Goal: Task Accomplishment & Management: Complete application form

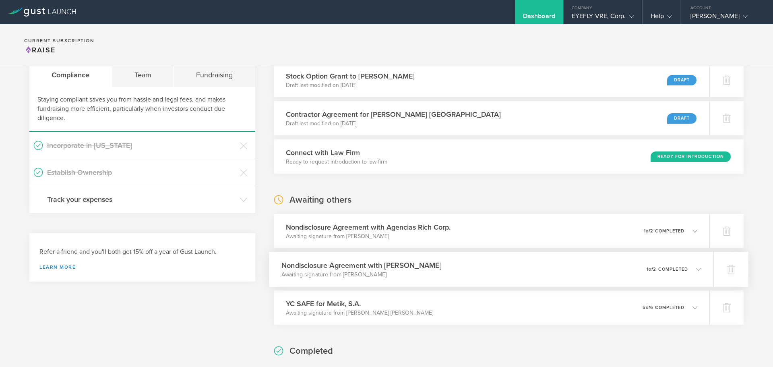
scroll to position [81, 0]
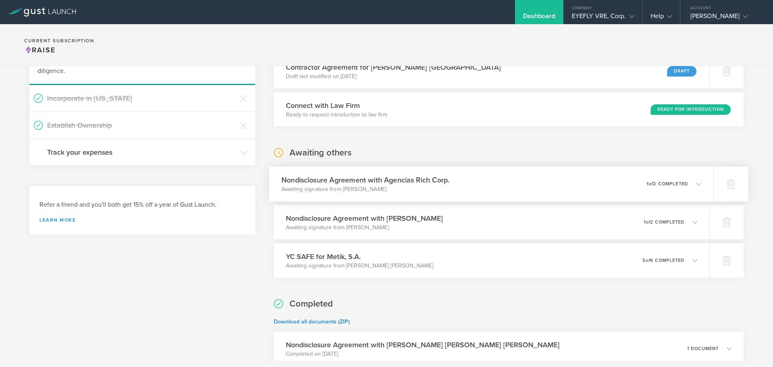
click at [696, 185] on icon at bounding box center [698, 183] width 5 height 5
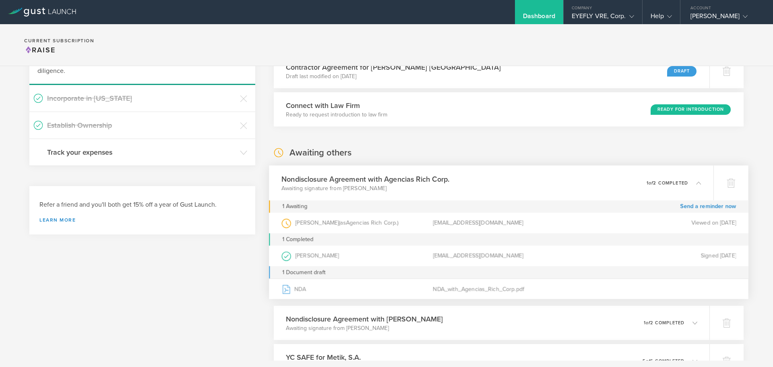
drag, startPoint x: 458, startPoint y: 230, endPoint x: 464, endPoint y: 227, distance: 6.7
click at [459, 229] on div "[EMAIL_ADDRESS][DOMAIN_NAME]" at bounding box center [508, 223] width 151 height 21
drag, startPoint x: 472, startPoint y: 224, endPoint x: 425, endPoint y: 225, distance: 47.1
click at [425, 225] on div "[PERSON_NAME] (as Agencias Rich Corp. ) [EMAIL_ADDRESS][DOMAIN_NAME] Viewed on …" at bounding box center [509, 223] width 455 height 21
copy div "[EMAIL_ADDRESS][DOMAIN_NAME]"
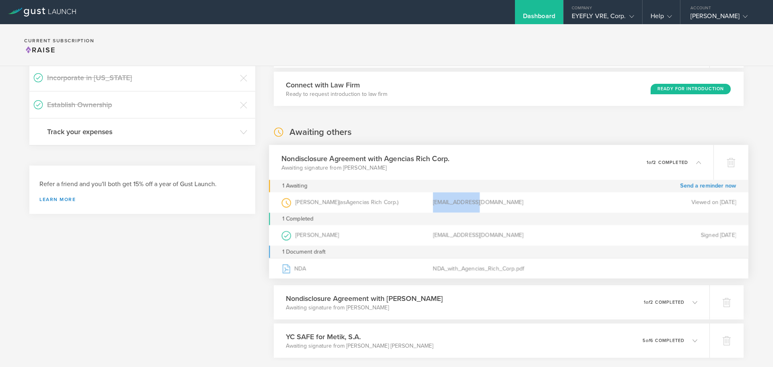
scroll to position [121, 0]
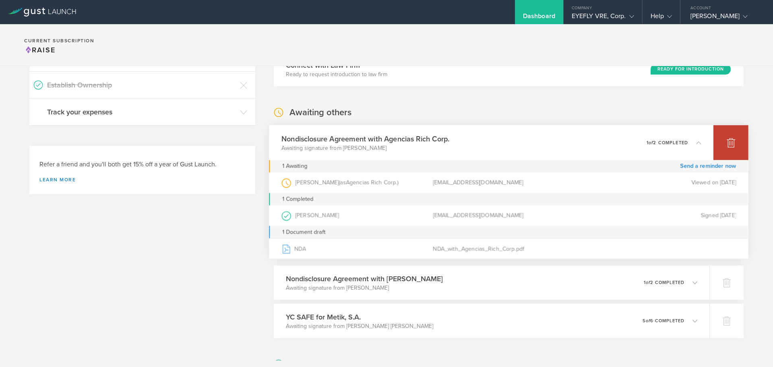
click at [727, 141] on icon at bounding box center [731, 143] width 8 height 8
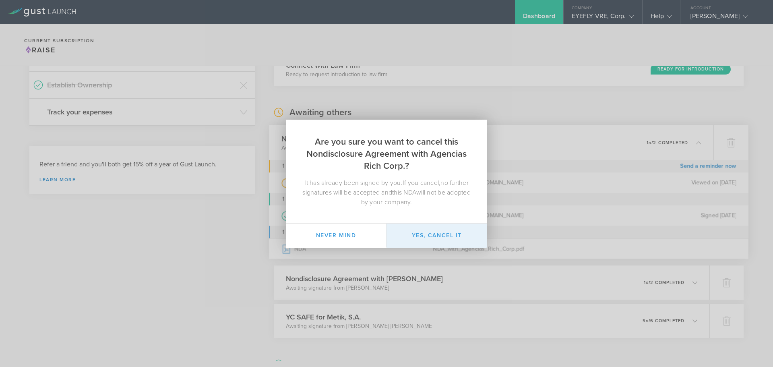
click at [439, 238] on button "Yes, cancel it" at bounding box center [437, 236] width 101 height 24
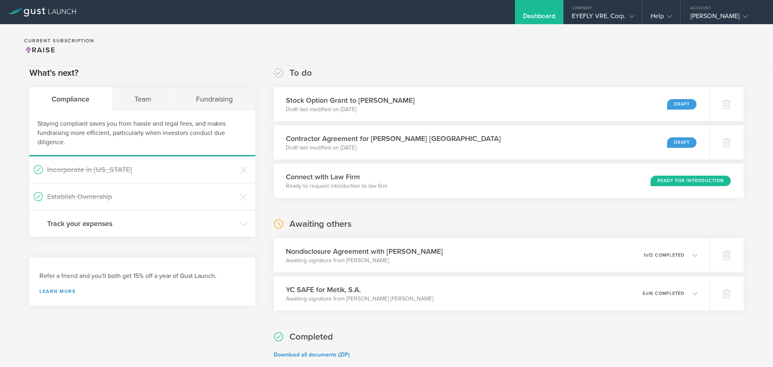
scroll to position [0, 0]
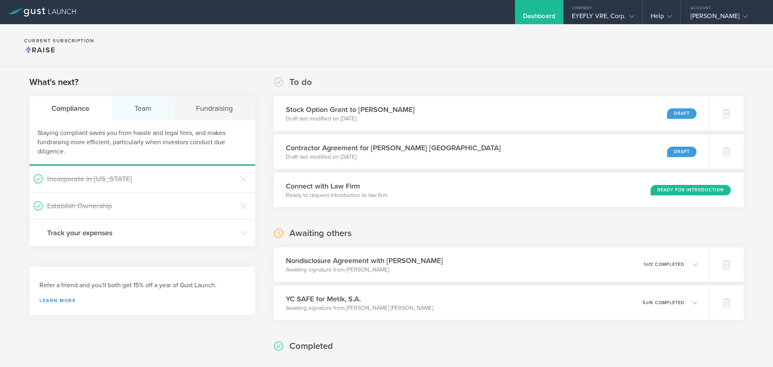
click at [146, 110] on div "Team" at bounding box center [143, 108] width 62 height 24
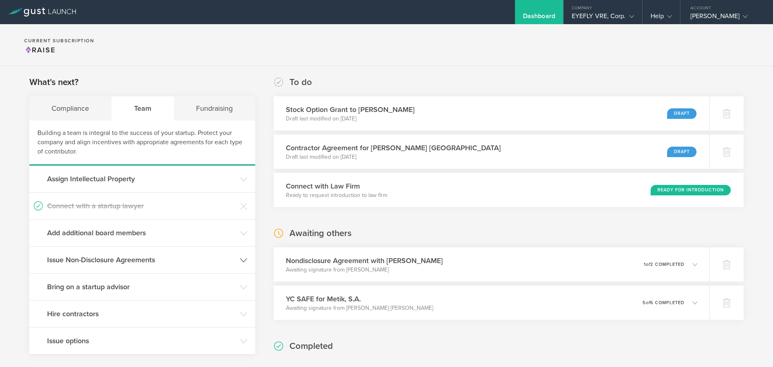
click at [133, 263] on h3 "Issue Non-Disclosure Agreements" at bounding box center [141, 260] width 189 height 10
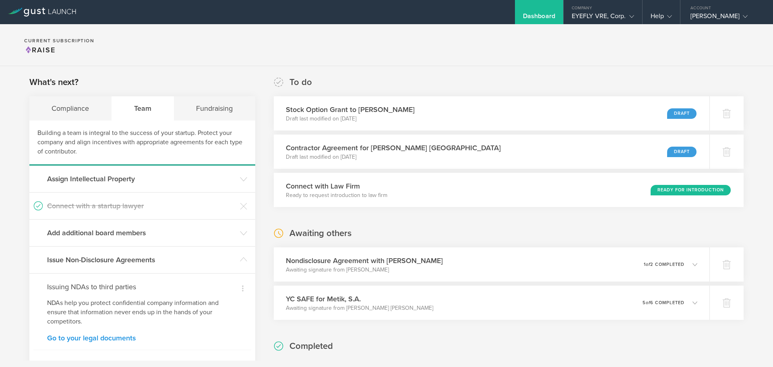
click at [103, 338] on link "Go to your legal documents" at bounding box center [142, 337] width 191 height 7
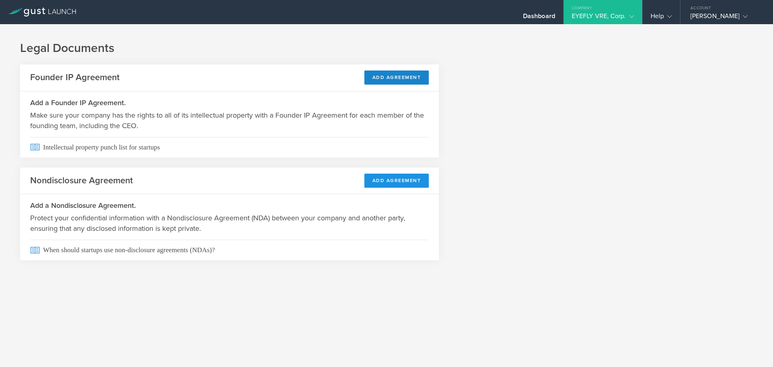
click at [405, 181] on button "Add Agreement" at bounding box center [397, 181] width 65 height 14
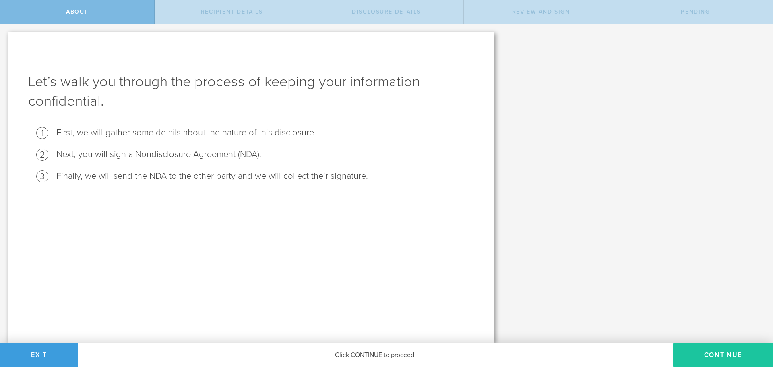
click at [723, 354] on button "Continue" at bounding box center [723, 355] width 100 height 24
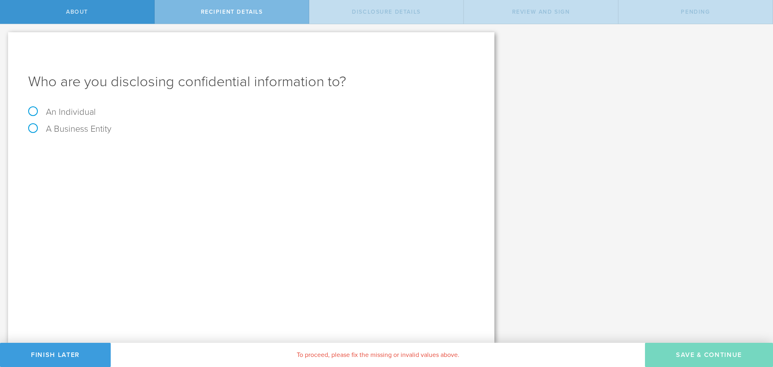
click at [46, 128] on label "A Business Entity" at bounding box center [69, 129] width 83 height 10
click at [5, 37] on input "A Business Entity" at bounding box center [2, 30] width 5 height 13
radio input "true"
click at [121, 153] on input "text" at bounding box center [282, 151] width 386 height 12
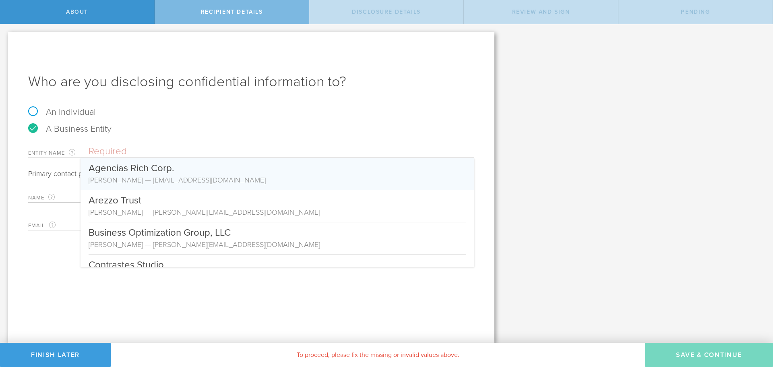
click at [160, 171] on div "Agencias Rich Corp." at bounding box center [278, 166] width 378 height 17
type input "Agencias Rich Corp."
type input "[PERSON_NAME]"
type input "[EMAIL_ADDRESS][DOMAIN_NAME]"
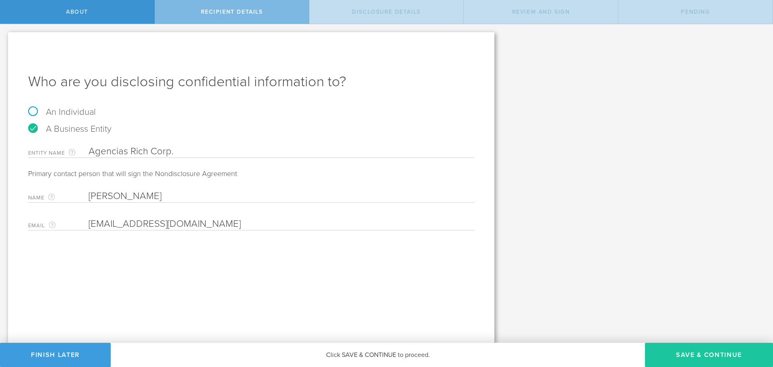
click at [712, 354] on button "Save & Continue" at bounding box center [709, 355] width 128 height 24
select select "string:5 years"
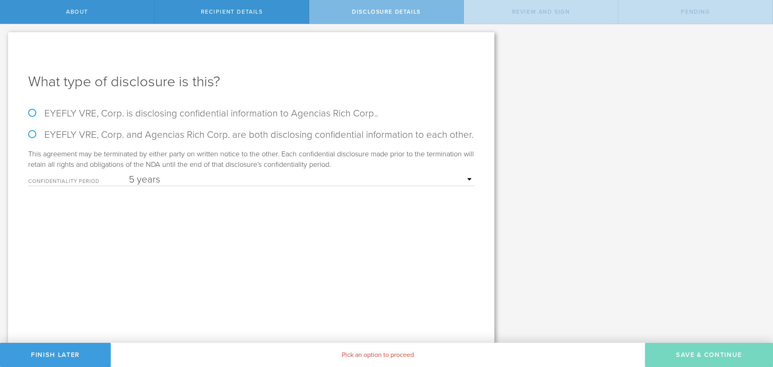
click at [27, 133] on div "What type of disclosure is this? EYEFLY VRE, Corp. is disclosing confidential i…" at bounding box center [251, 187] width 487 height 311
click at [33, 137] on label "EYEFLY VRE, Corp. and Agencias Rich Corp. are both disclosing confidential info…" at bounding box center [251, 135] width 446 height 12
click at [5, 41] on input "EYEFLY VRE, Corp. and Agencias Rich Corp. are both disclosing confidential info…" at bounding box center [2, 32] width 5 height 17
radio input "true"
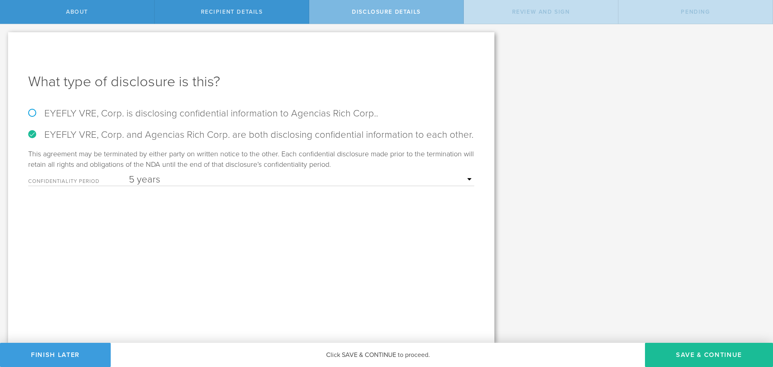
click at [168, 176] on select "1 year 2 years 3 years 4 years 5 years" at bounding box center [302, 180] width 346 height 12
select select "string:2 years"
click at [129, 174] on select "1 year 2 years 3 years 4 years 5 years" at bounding box center [302, 180] width 346 height 12
click at [402, 252] on div "What type of disclosure is this? EYEFLY VRE, Corp. is disclosing confidential i…" at bounding box center [251, 187] width 487 height 311
click at [727, 355] on button "Save & Continue" at bounding box center [709, 355] width 128 height 24
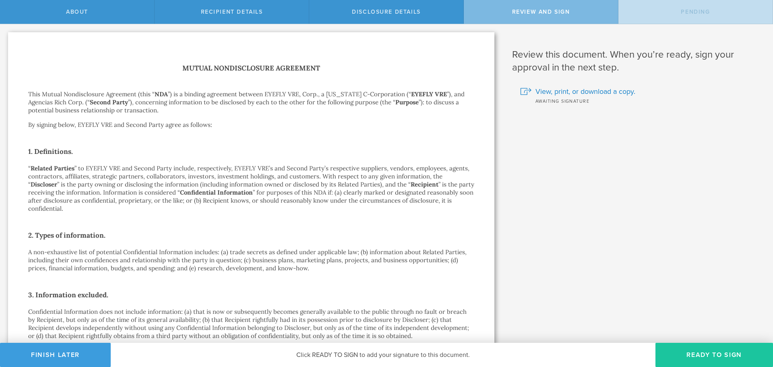
click at [708, 351] on button "Ready to Sign" at bounding box center [715, 355] width 118 height 24
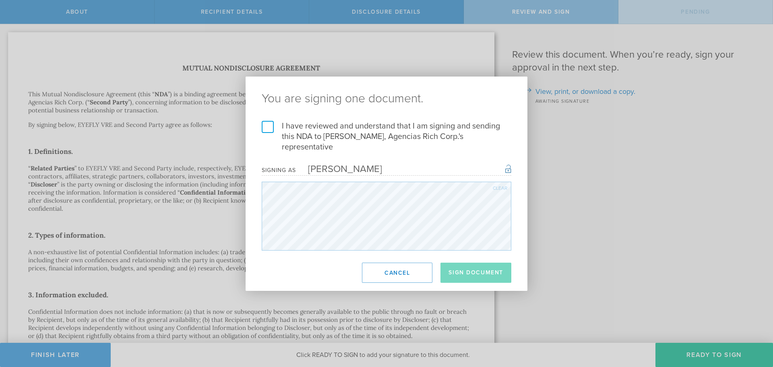
click at [259, 137] on div "I have reviewed and understand that I am signing and sending this NDA to Asher …" at bounding box center [387, 186] width 282 height 130
click at [266, 135] on label "I have reviewed and understand that I am signing and sending this NDA to Asher …" at bounding box center [387, 136] width 250 height 31
click at [0, 0] on input "I have reviewed and understand that I am signing and sending this NDA to Asher …" at bounding box center [0, 0] width 0 height 0
click at [468, 264] on button "Sign Document" at bounding box center [476, 273] width 71 height 20
